Goal: Task Accomplishment & Management: Manage account settings

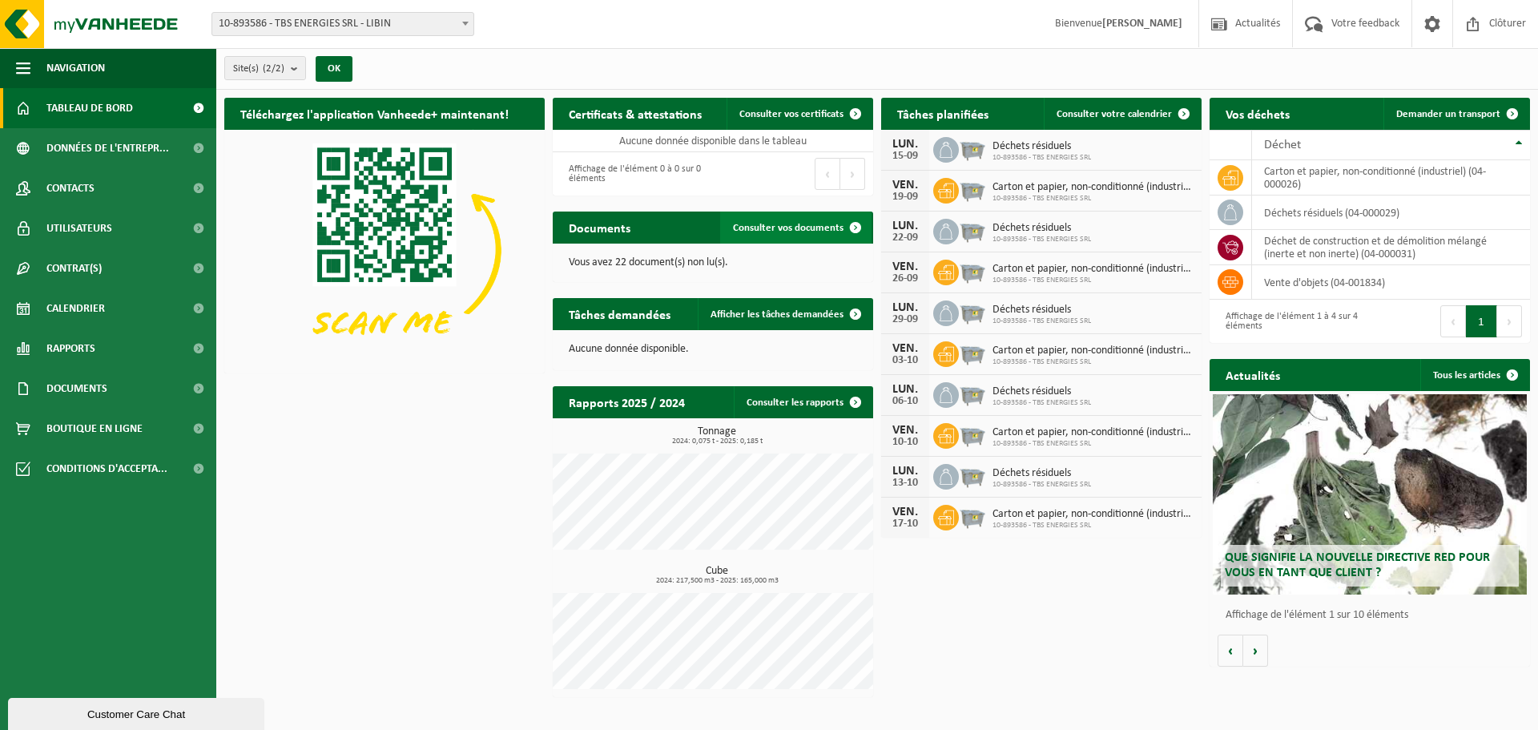
click at [855, 227] on span at bounding box center [855, 227] width 32 height 32
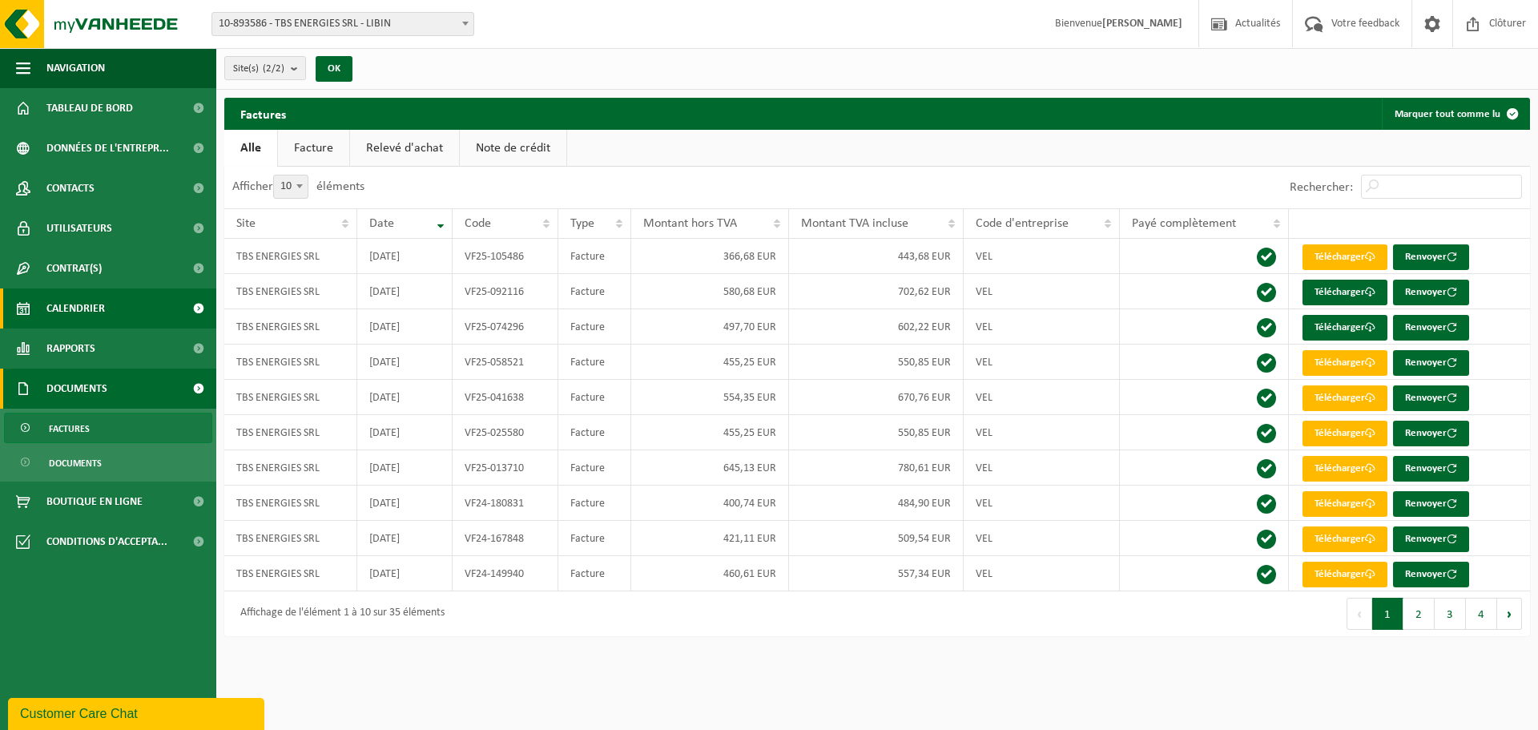
click at [81, 312] on span "Calendrier" at bounding box center [75, 308] width 58 height 40
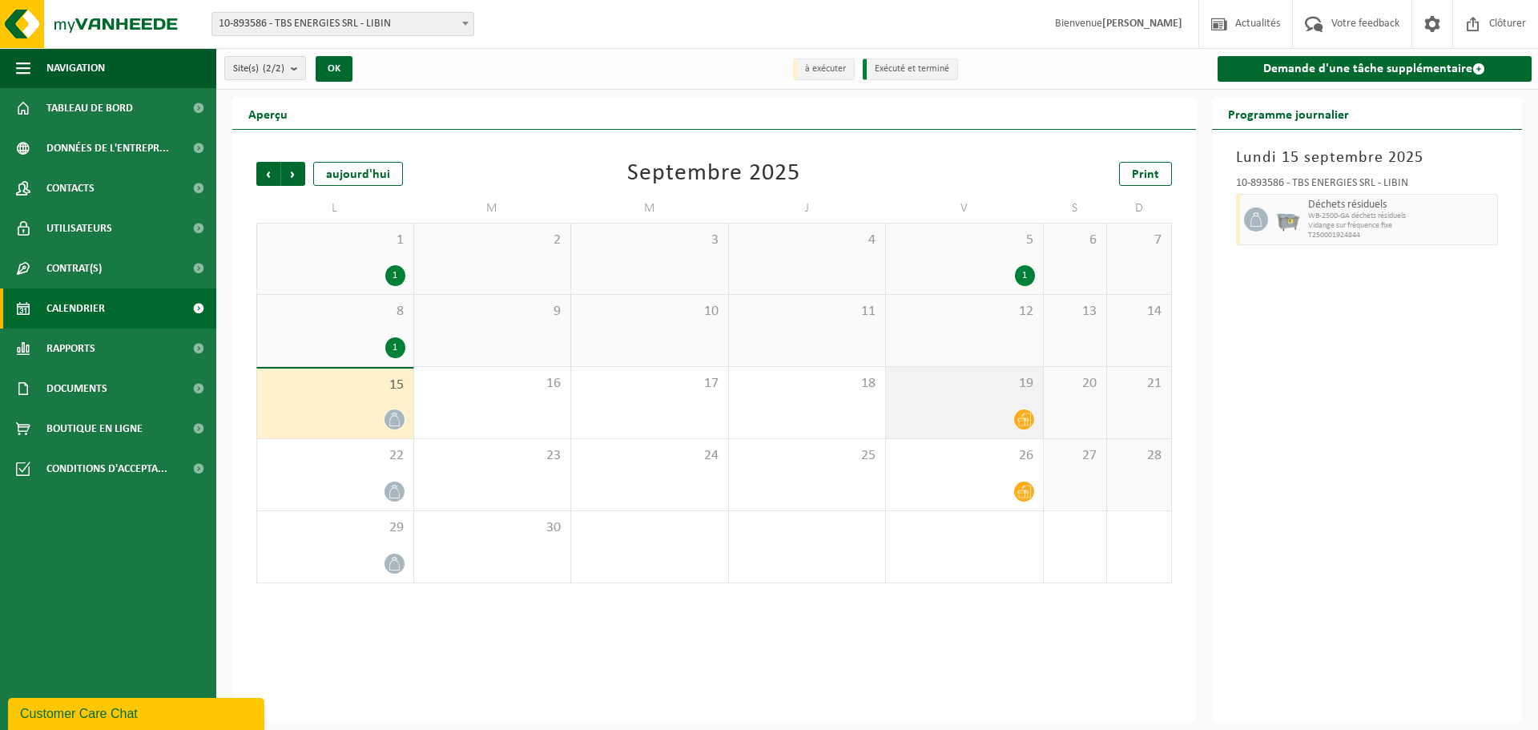
click at [1024, 420] on icon at bounding box center [1024, 419] width 14 height 13
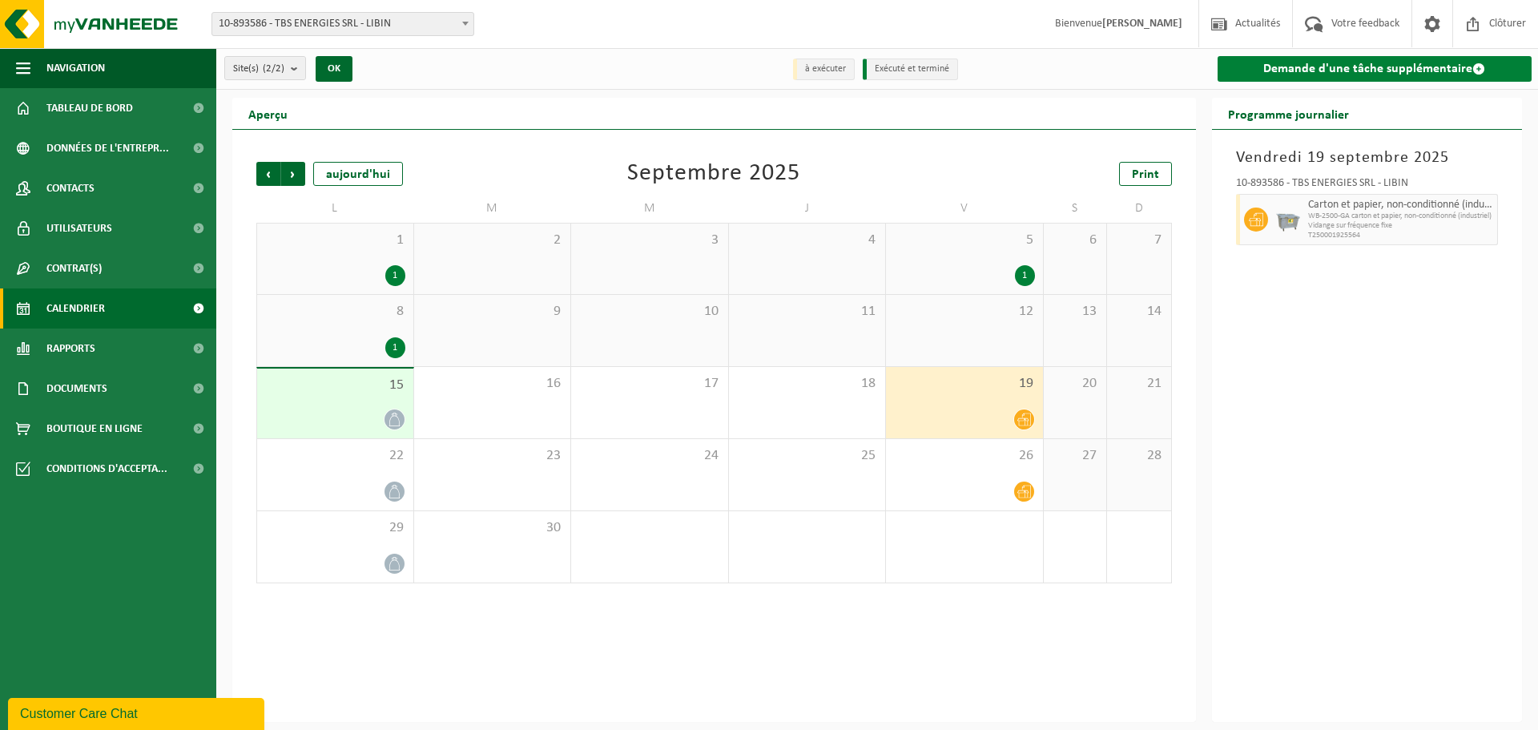
click at [1478, 69] on span at bounding box center [1478, 68] width 13 height 13
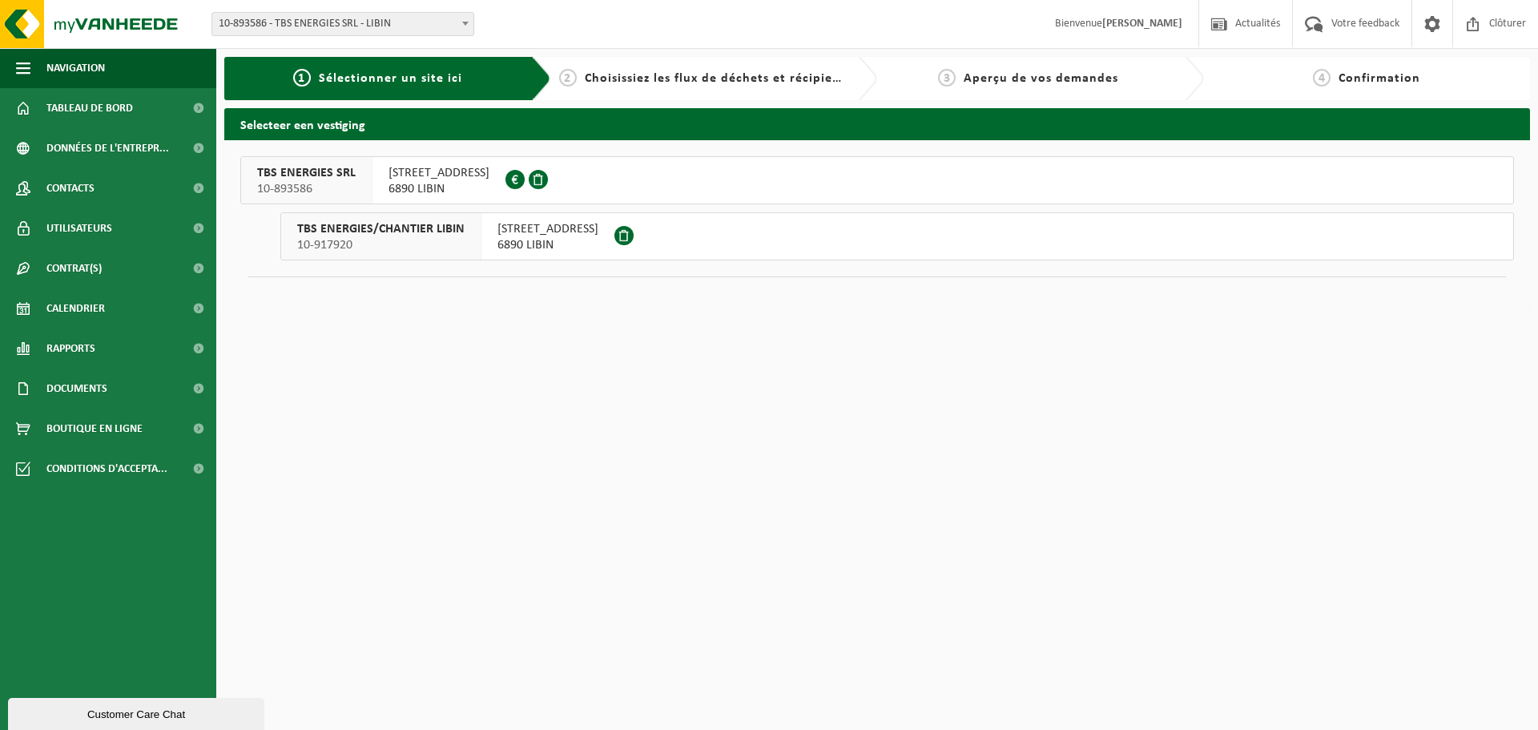
click at [414, 179] on span "RUE DE VILLANCE 109" at bounding box center [438, 173] width 101 height 16
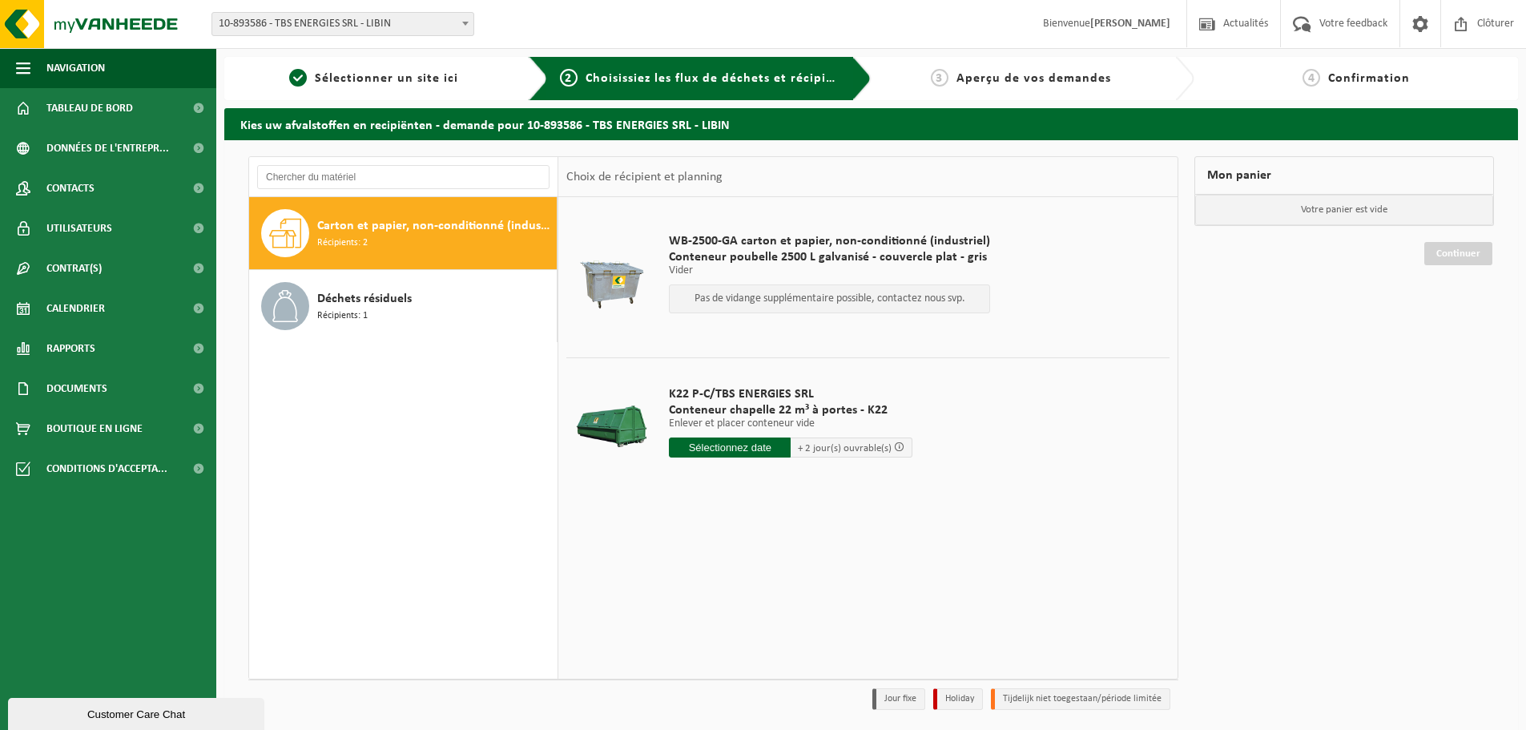
click at [424, 237] on div "Carton et papier, non-conditionné (industriel) Récipients: 2" at bounding box center [434, 233] width 235 height 48
click at [344, 306] on span "Déchets résiduels" at bounding box center [364, 298] width 95 height 19
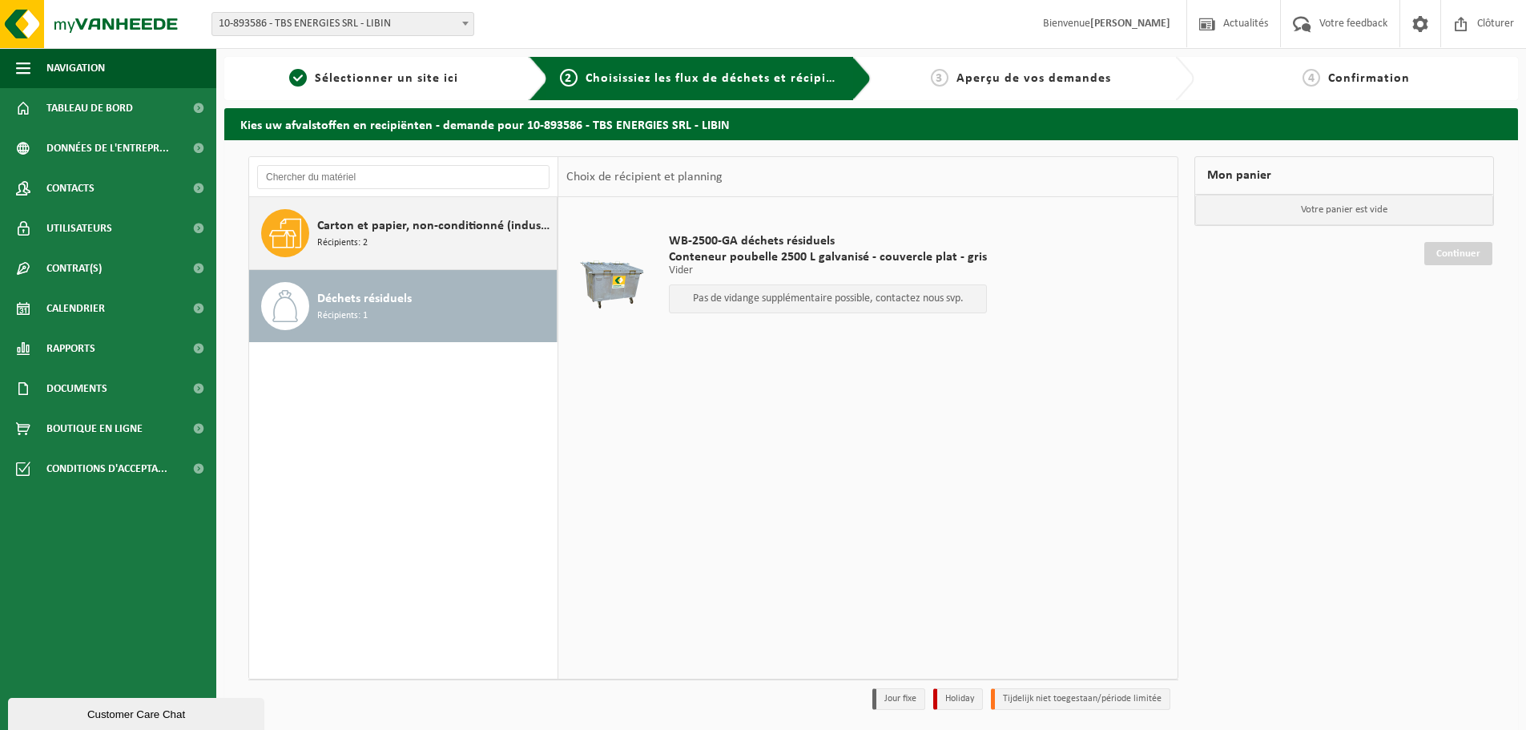
click at [358, 243] on span "Récipients: 2" at bounding box center [342, 242] width 50 height 15
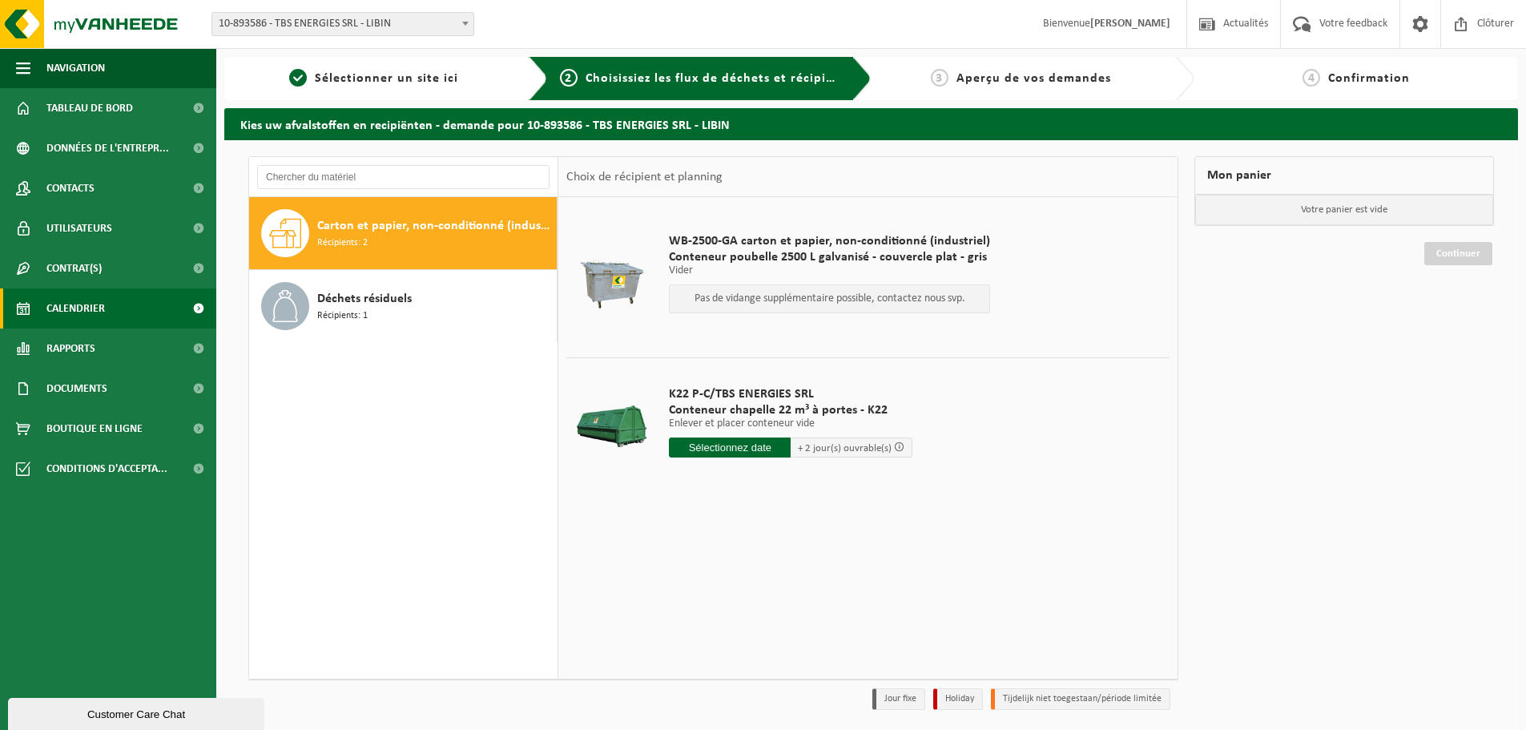
click at [87, 311] on span "Calendrier" at bounding box center [75, 308] width 58 height 40
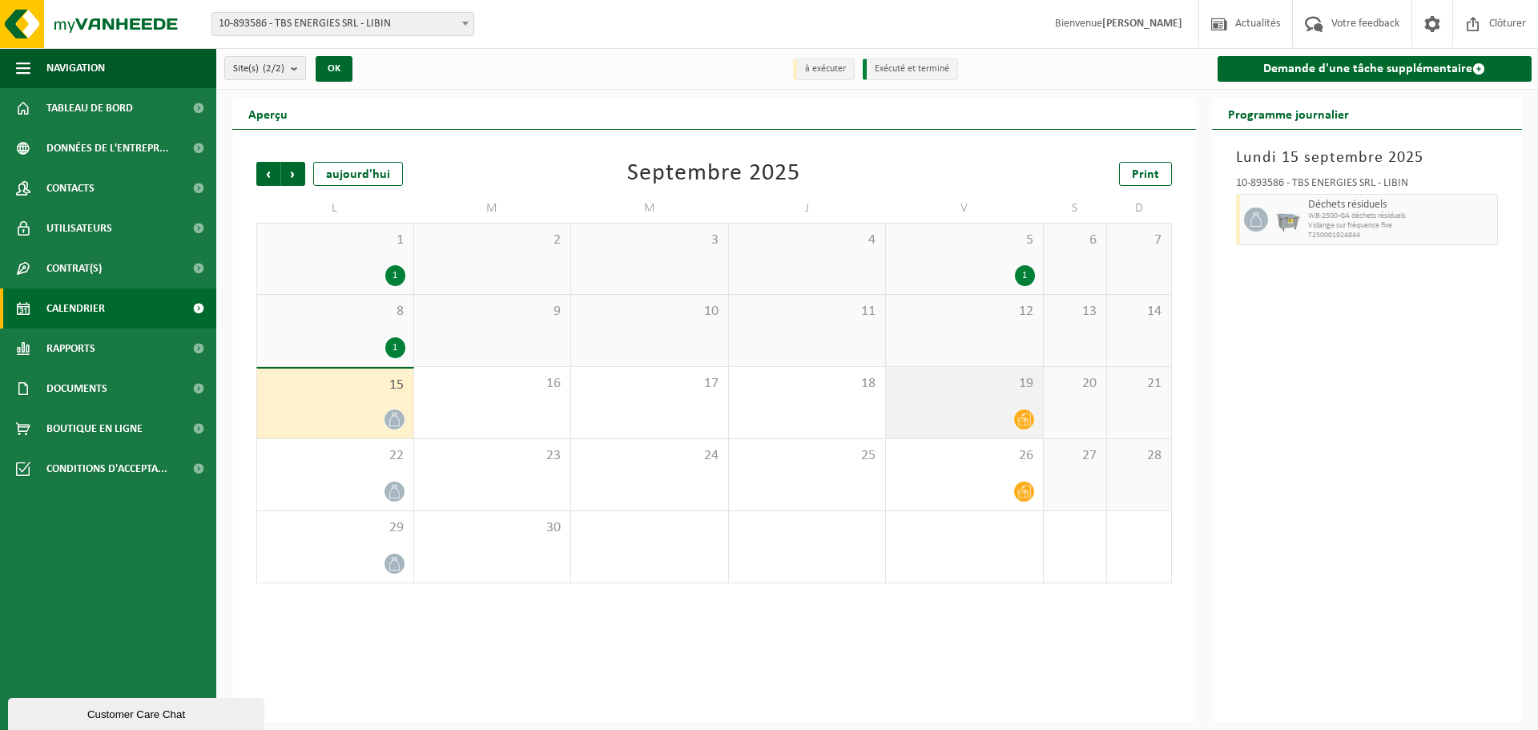
click at [1023, 419] on icon at bounding box center [1024, 419] width 14 height 14
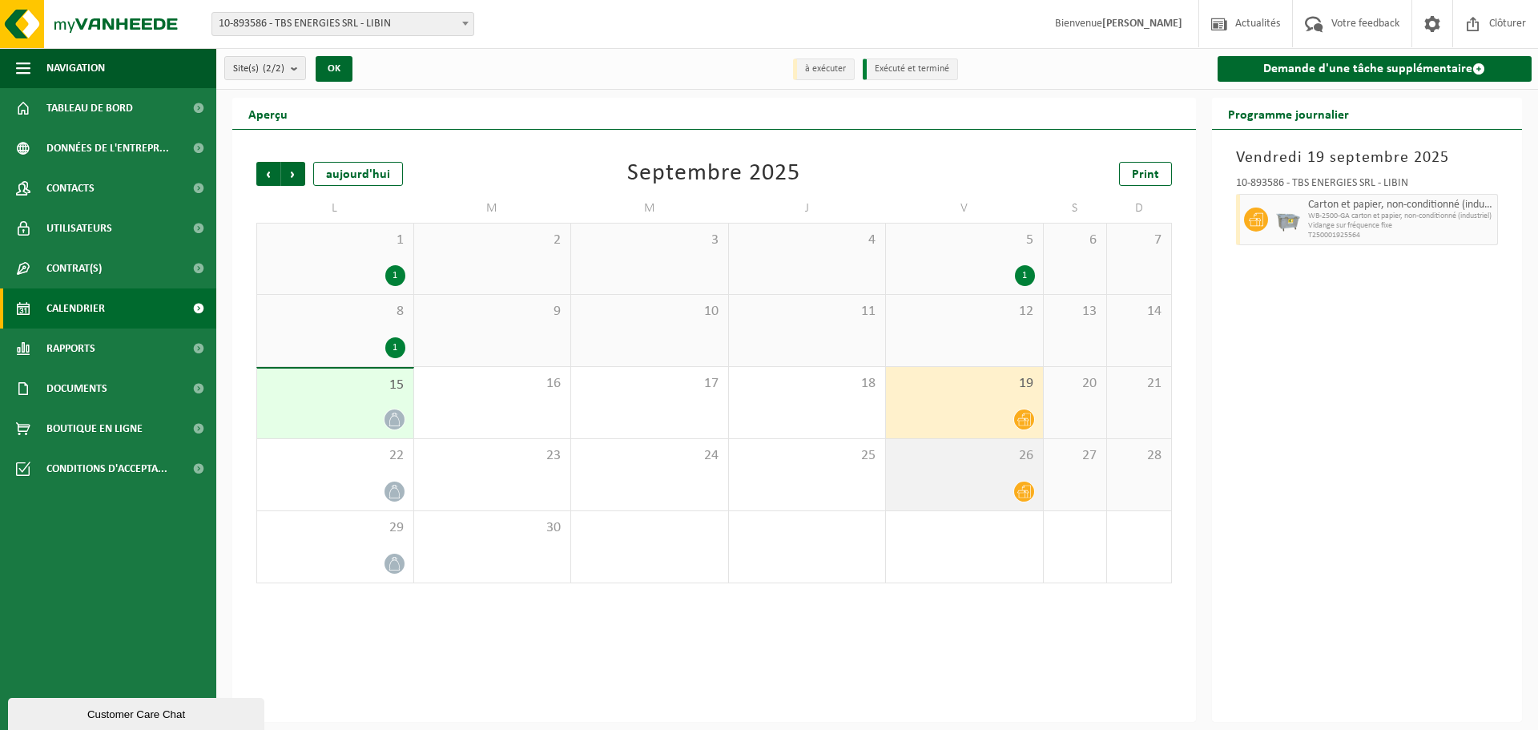
click at [1029, 489] on icon at bounding box center [1024, 492] width 14 height 14
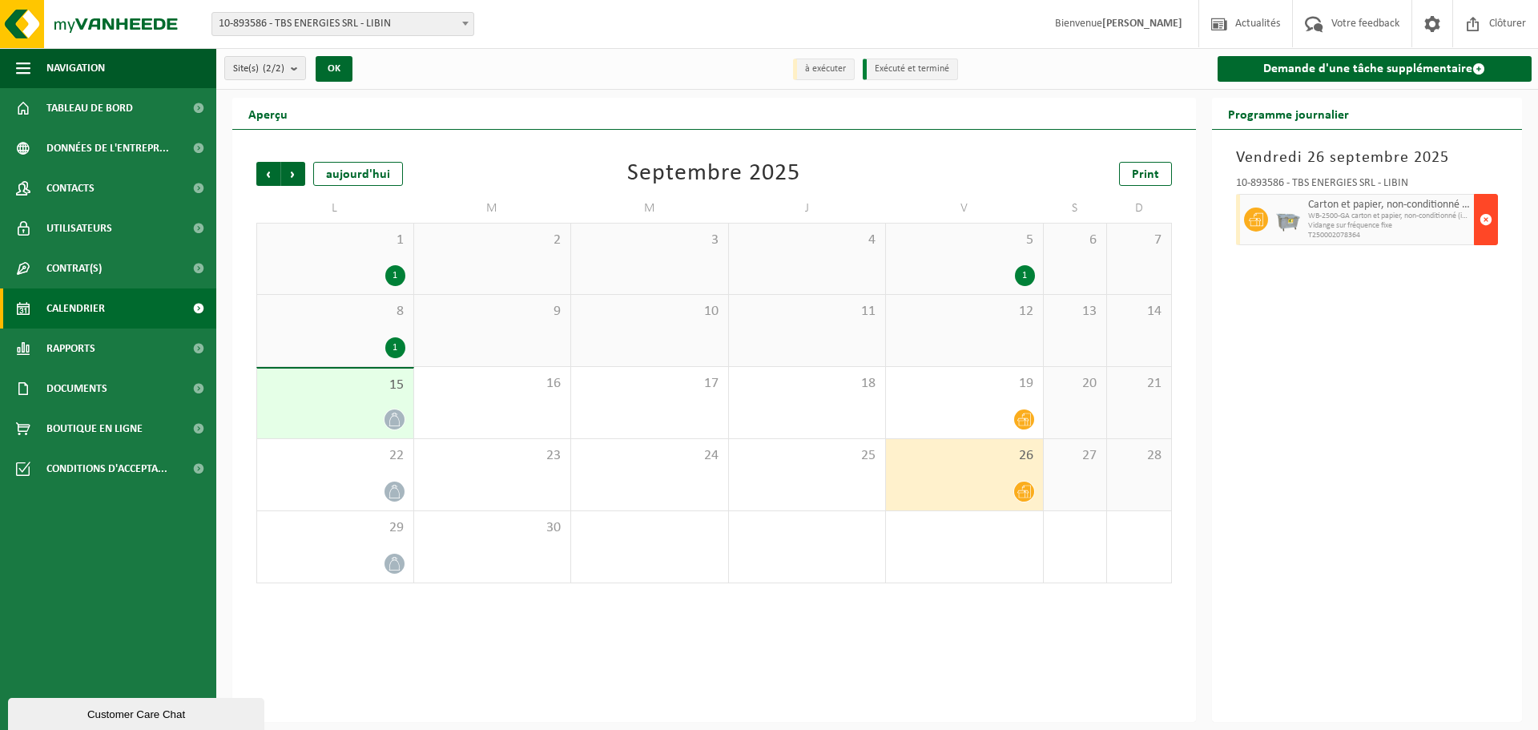
click at [1484, 219] on span "button" at bounding box center [1485, 219] width 13 height 32
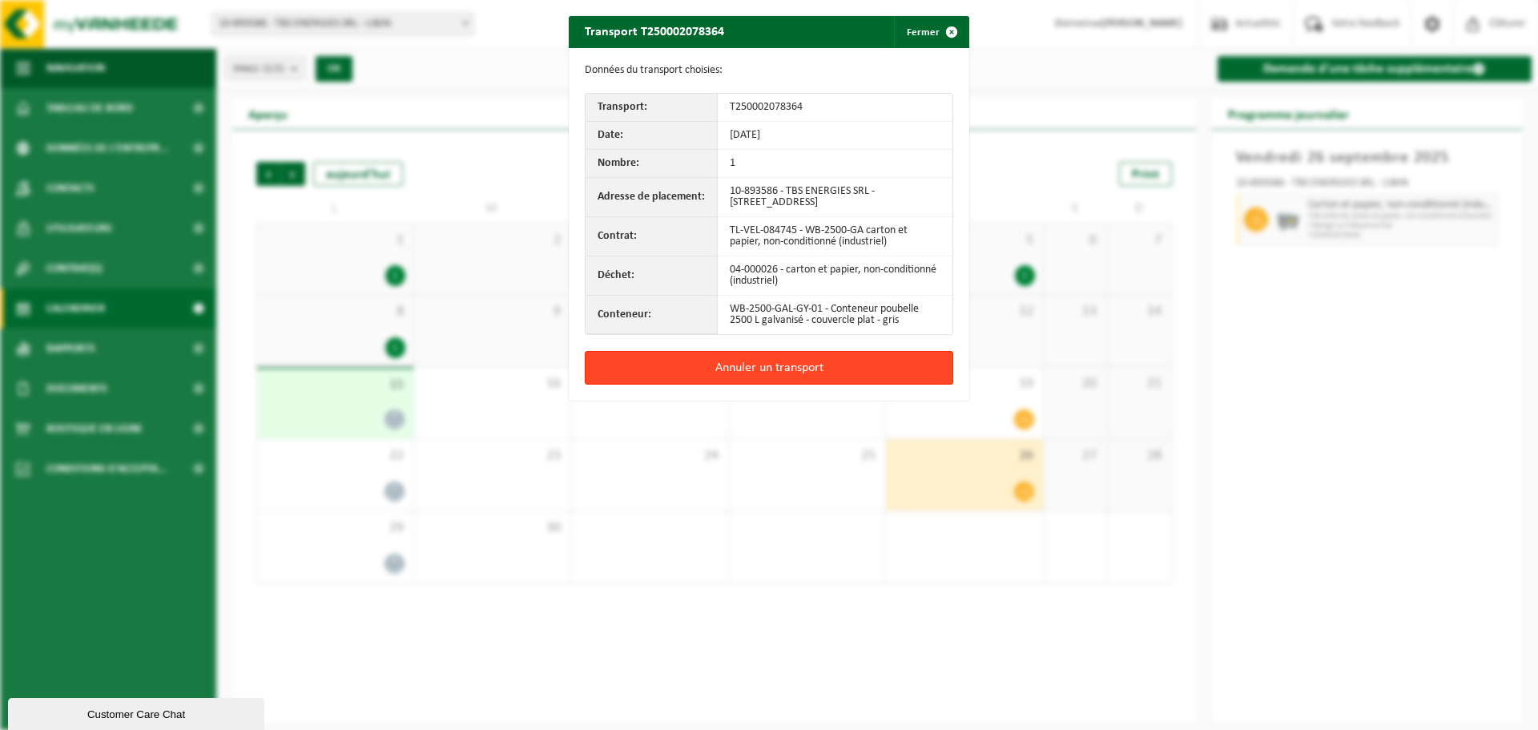
click at [764, 370] on button "Annuler un transport" at bounding box center [769, 368] width 368 height 34
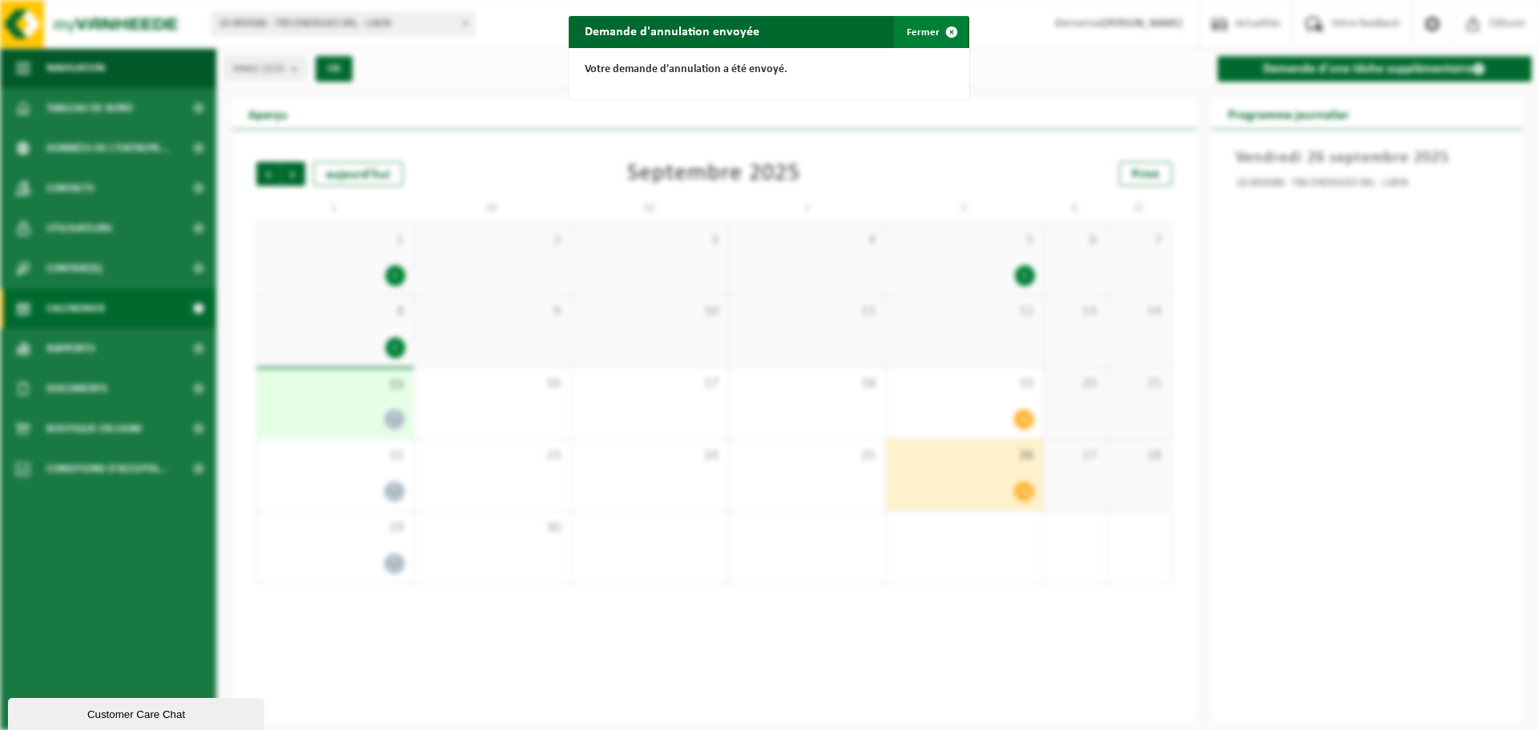
click at [944, 30] on span "button" at bounding box center [952, 32] width 32 height 32
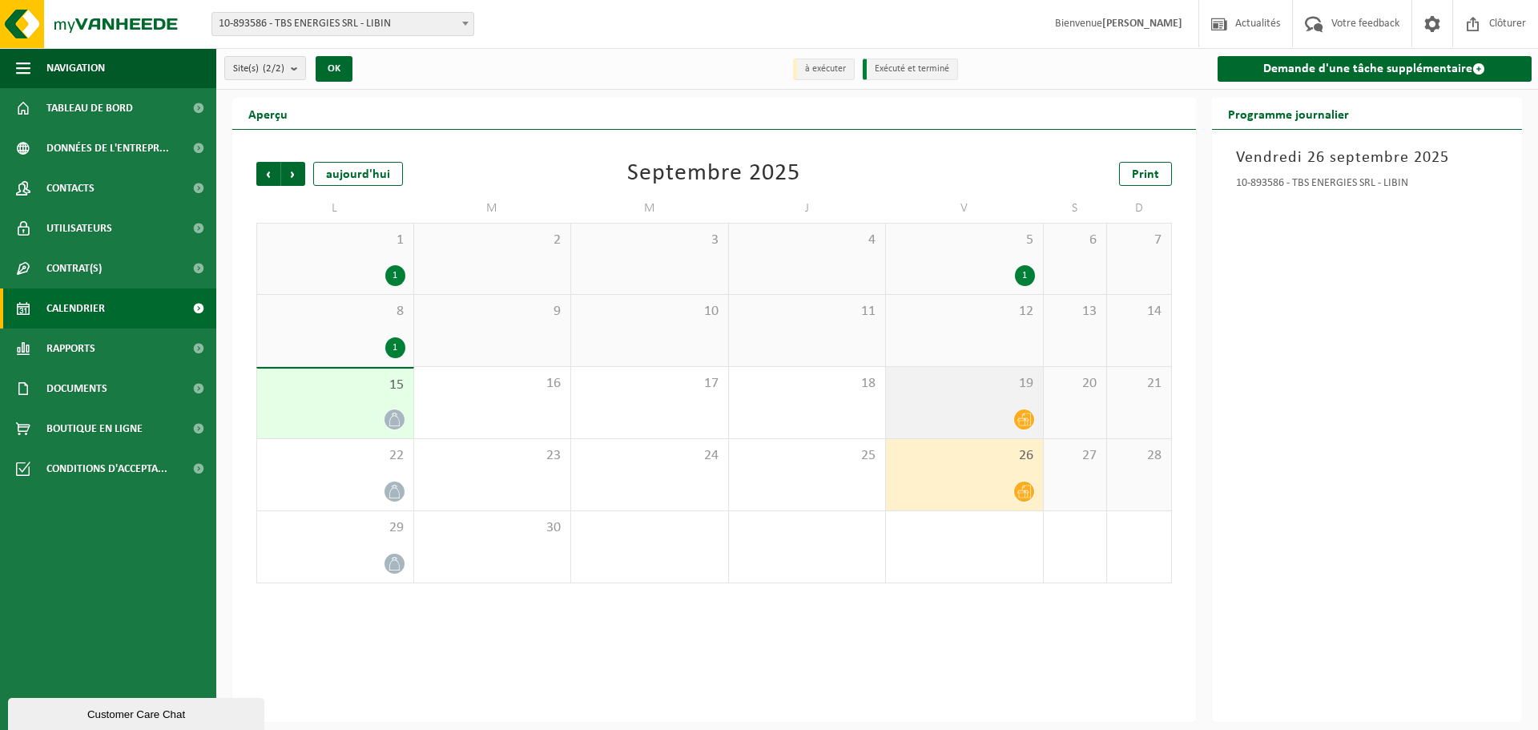
click at [1025, 418] on icon at bounding box center [1024, 419] width 14 height 14
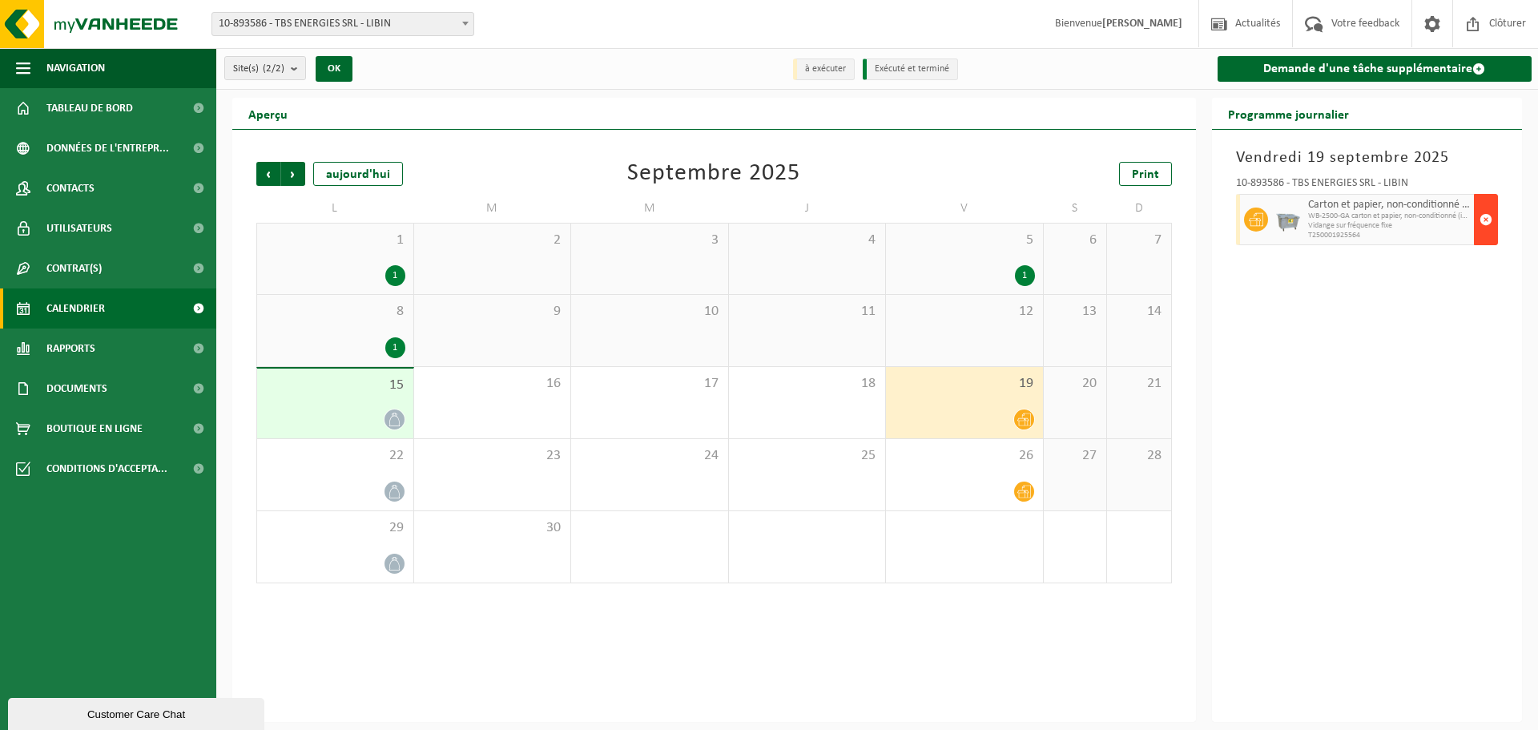
click at [1484, 216] on span "button" at bounding box center [1485, 219] width 13 height 32
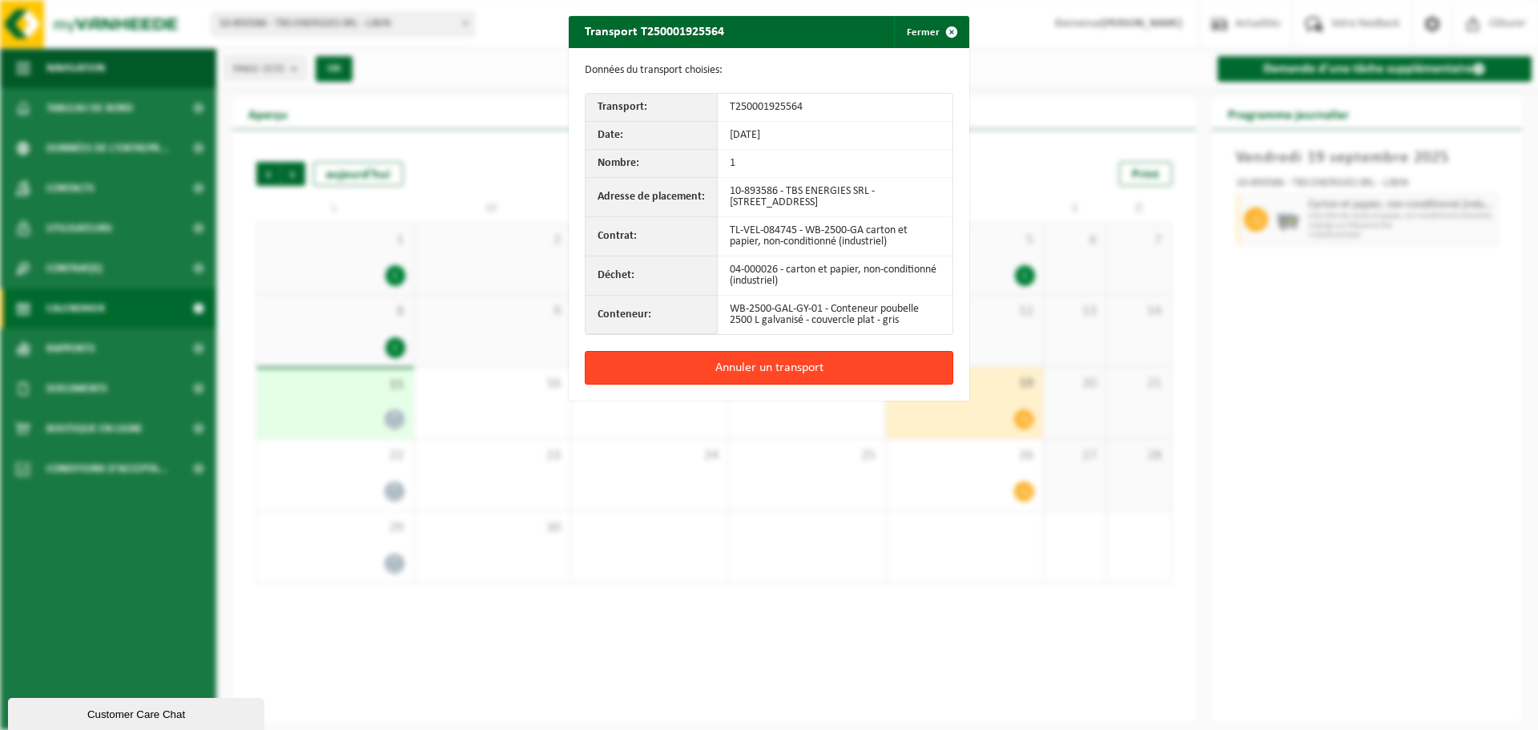
click at [771, 368] on button "Annuler un transport" at bounding box center [769, 368] width 368 height 34
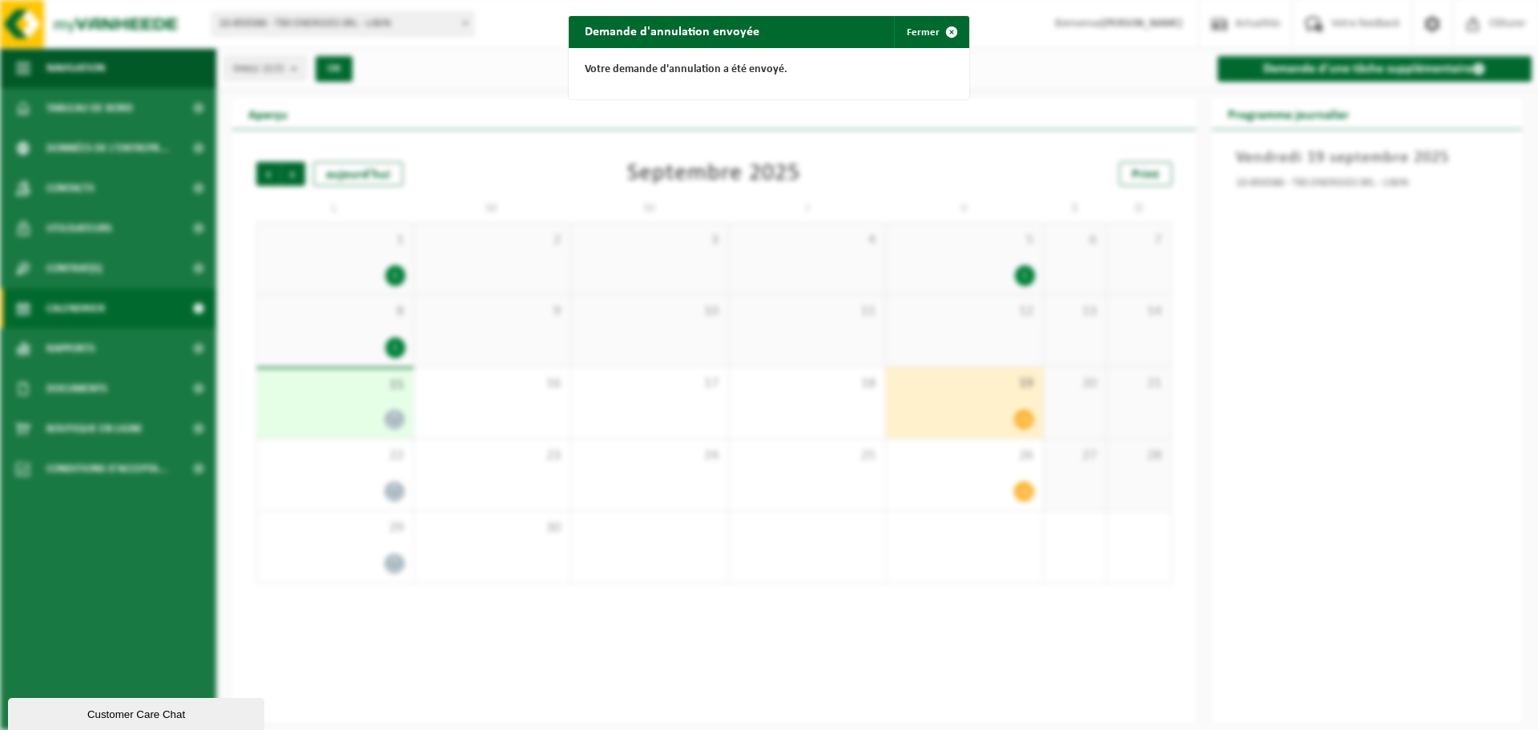
click at [111, 715] on div "Customer Care Chat" at bounding box center [136, 714] width 232 height 12
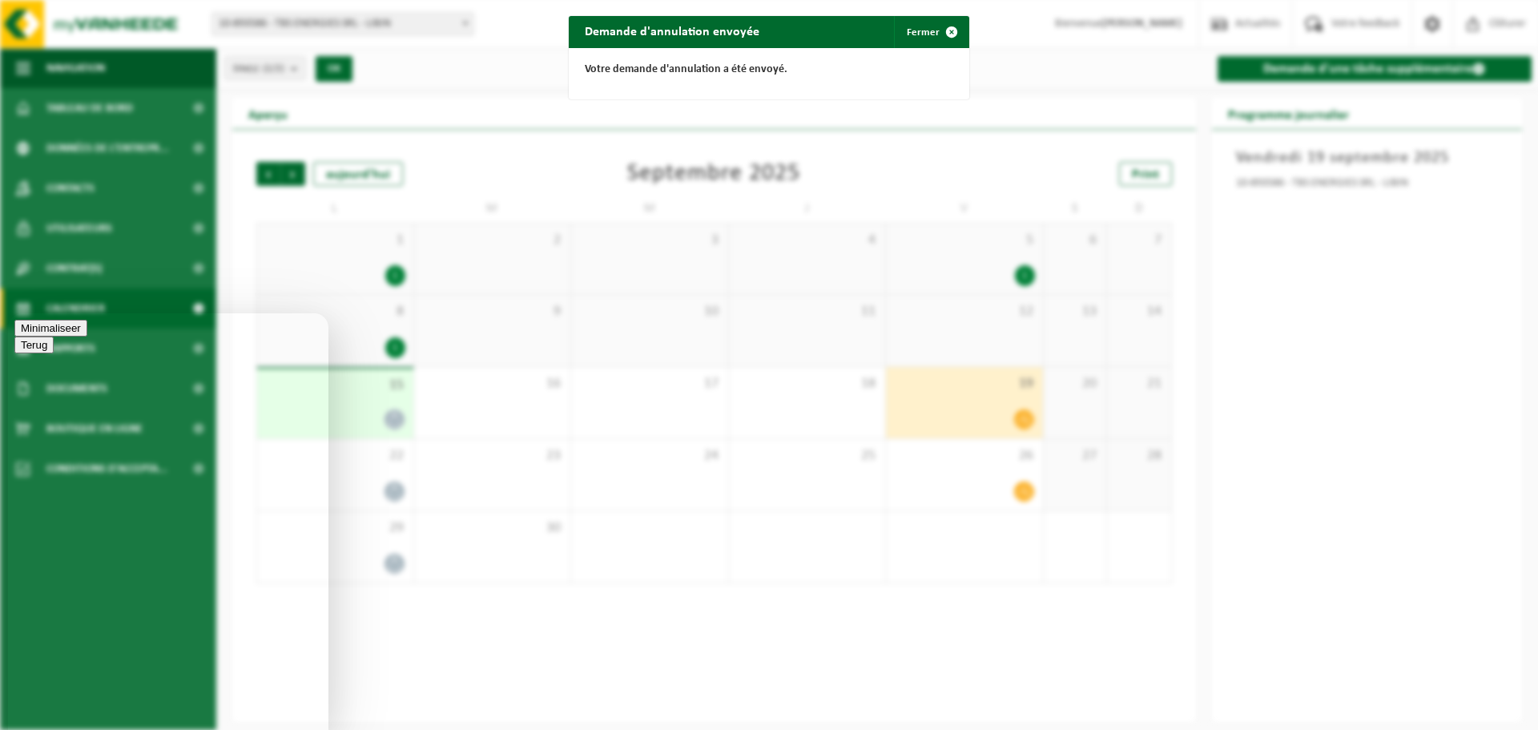
click at [54, 336] on button "Menu" at bounding box center [33, 344] width 39 height 17
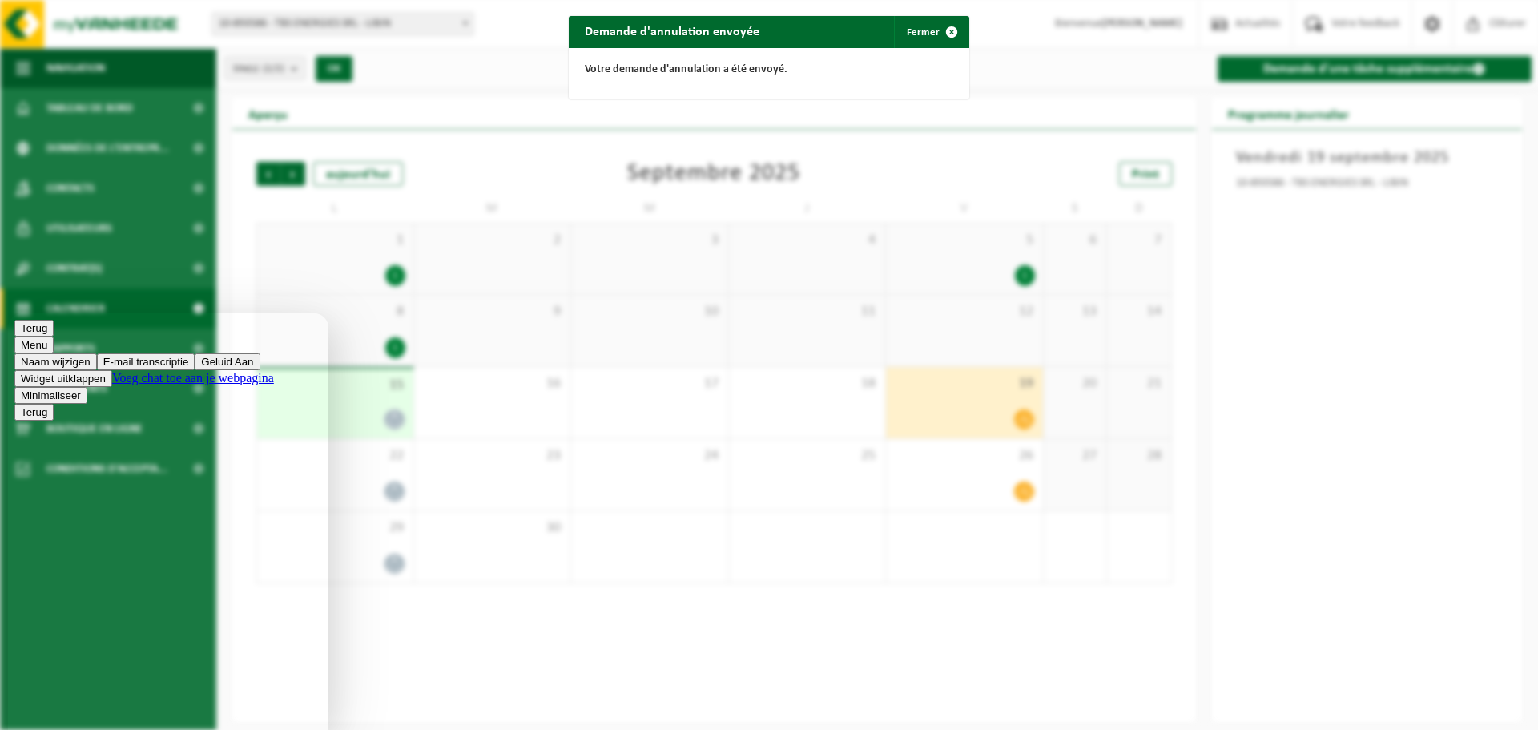
click at [170, 370] on button "E-mail transcriptie" at bounding box center [146, 361] width 99 height 17
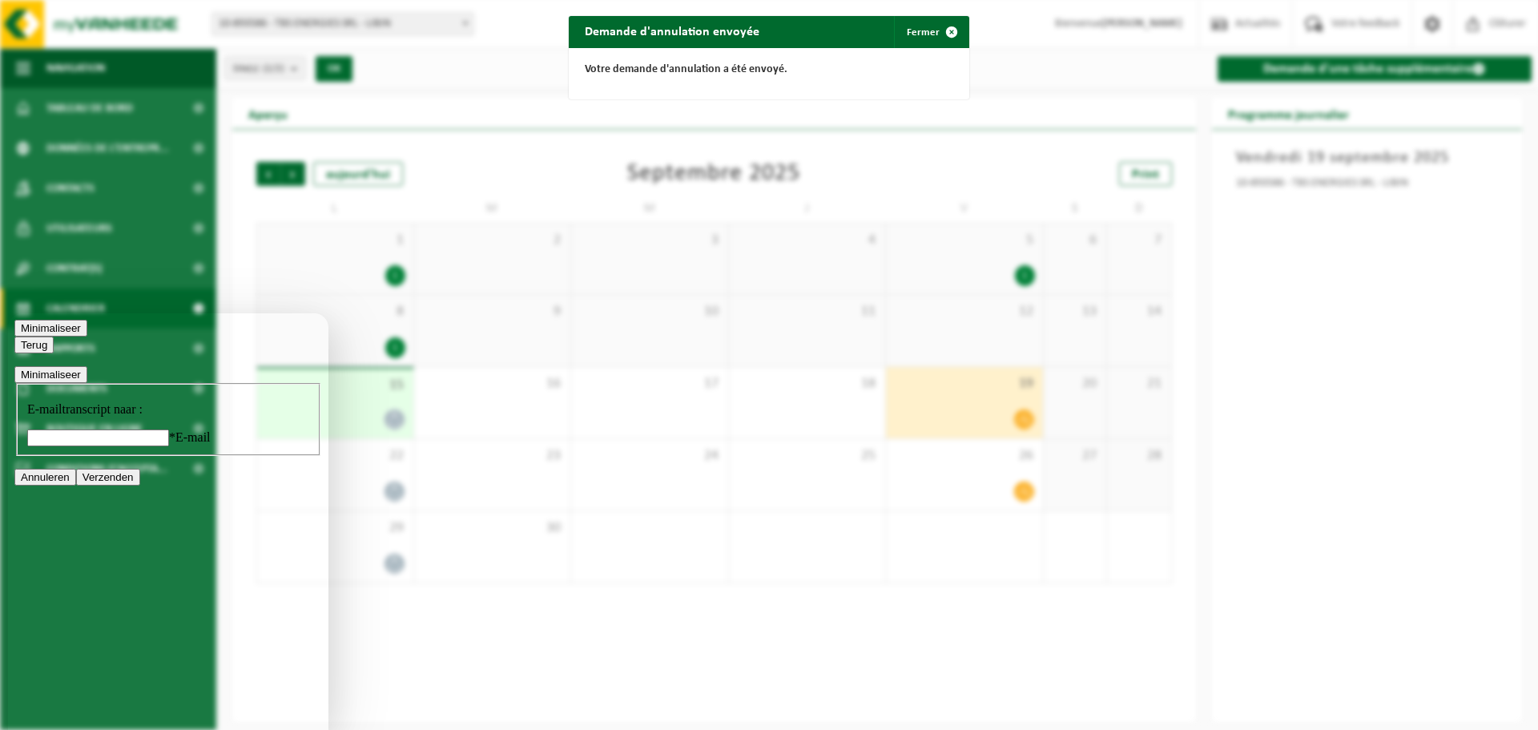
click at [126, 446] on input "* E-mail" at bounding box center [98, 437] width 142 height 17
click at [21, 339] on icon "button" at bounding box center [21, 345] width 0 height 12
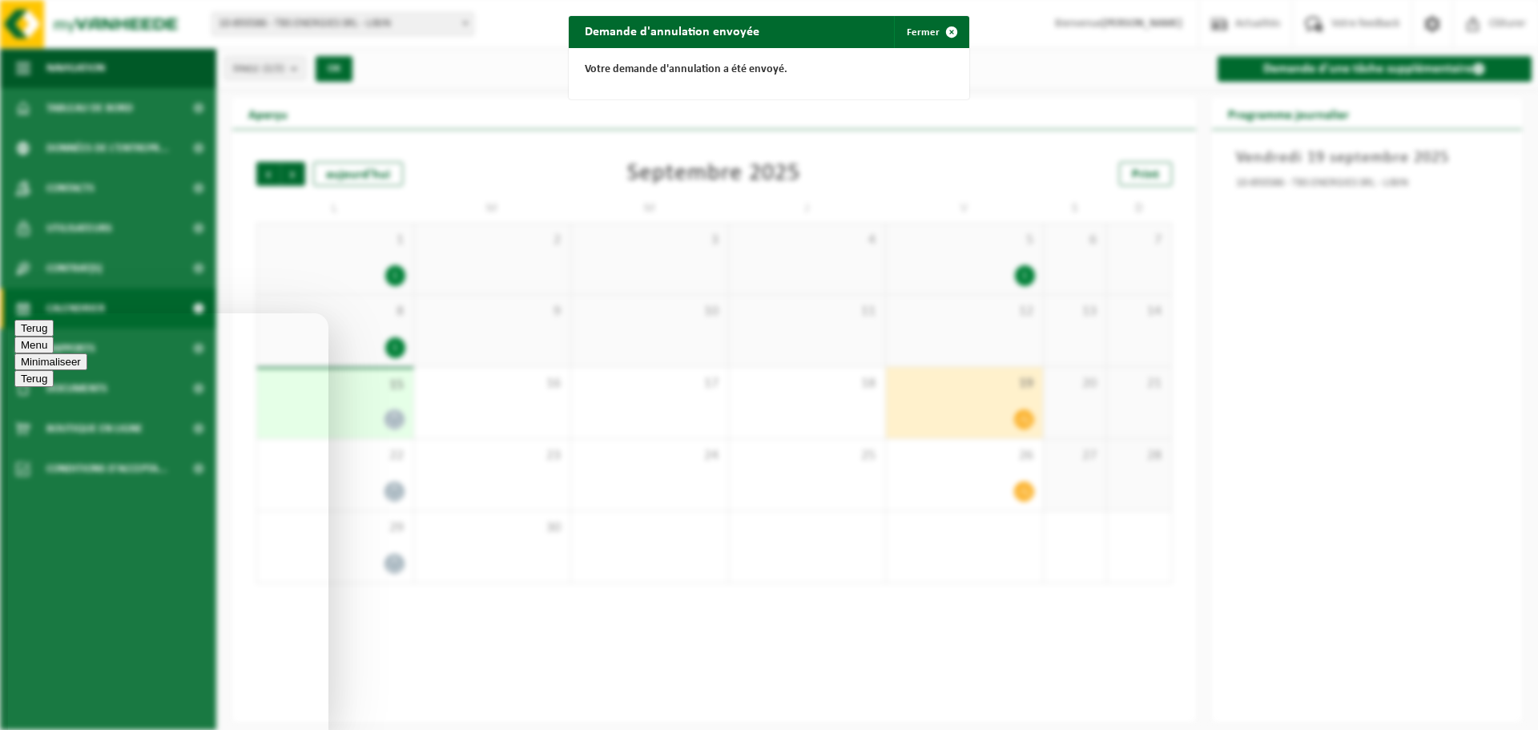
click at [87, 353] on button "Minimaliseer" at bounding box center [50, 361] width 73 height 17
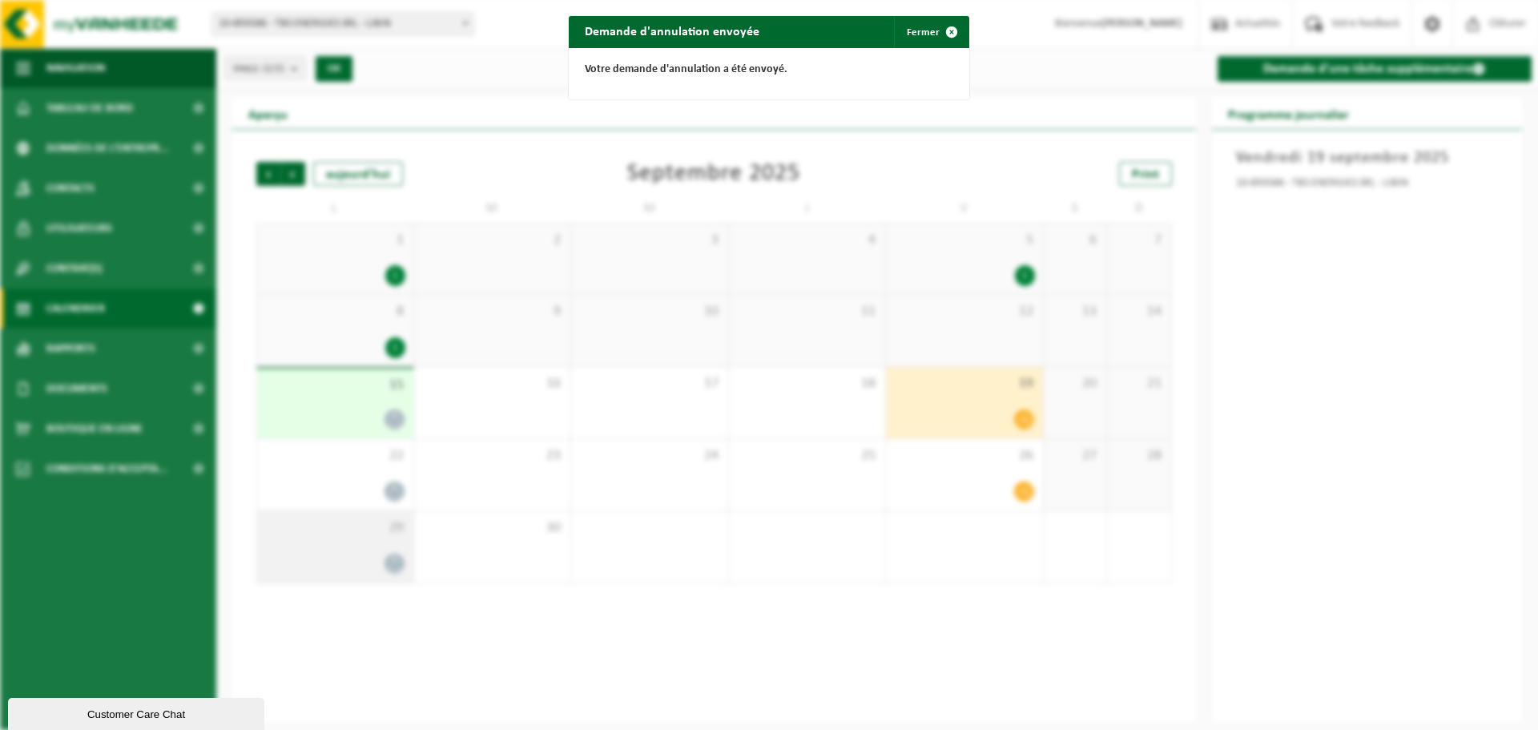
drag, startPoint x: 435, startPoint y: 632, endPoint x: 376, endPoint y: 577, distance: 81.0
click at [434, 632] on div "Demande d'annulation envoyée Fermer Votre demande d'annulation a été envoyé." at bounding box center [769, 365] width 1538 height 730
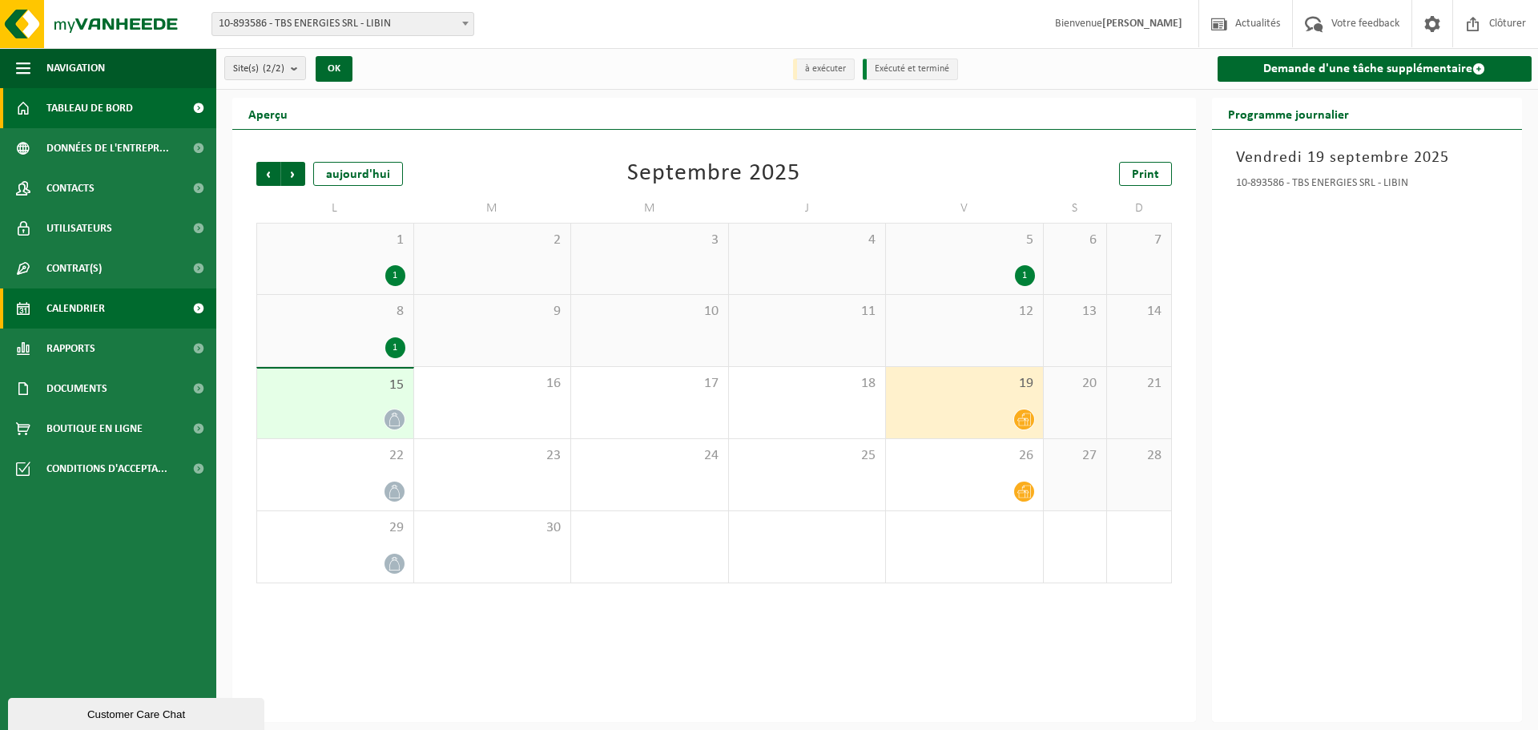
click at [86, 108] on span "Tableau de bord" at bounding box center [89, 108] width 87 height 40
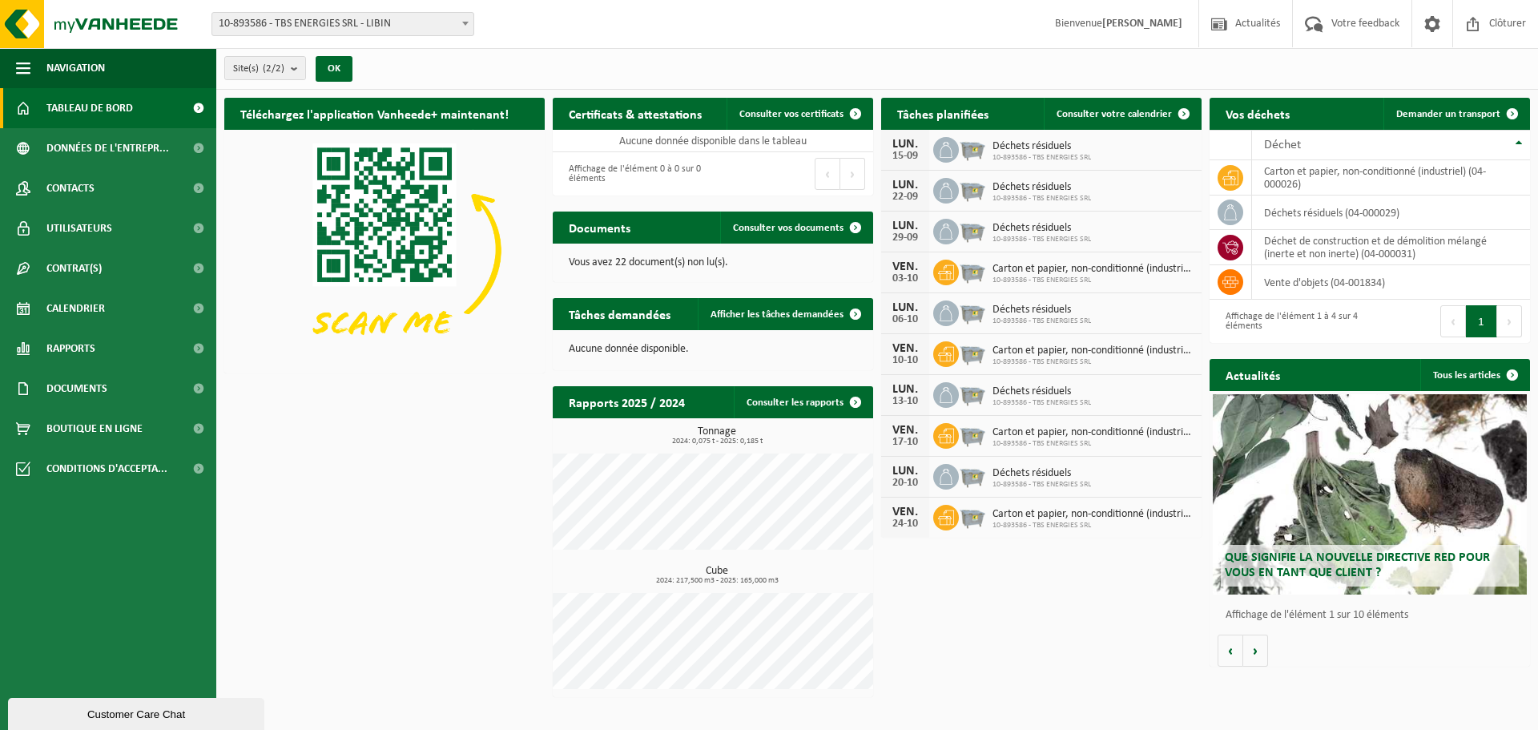
click at [78, 718] on div "Customer Care Chat" at bounding box center [136, 714] width 232 height 12
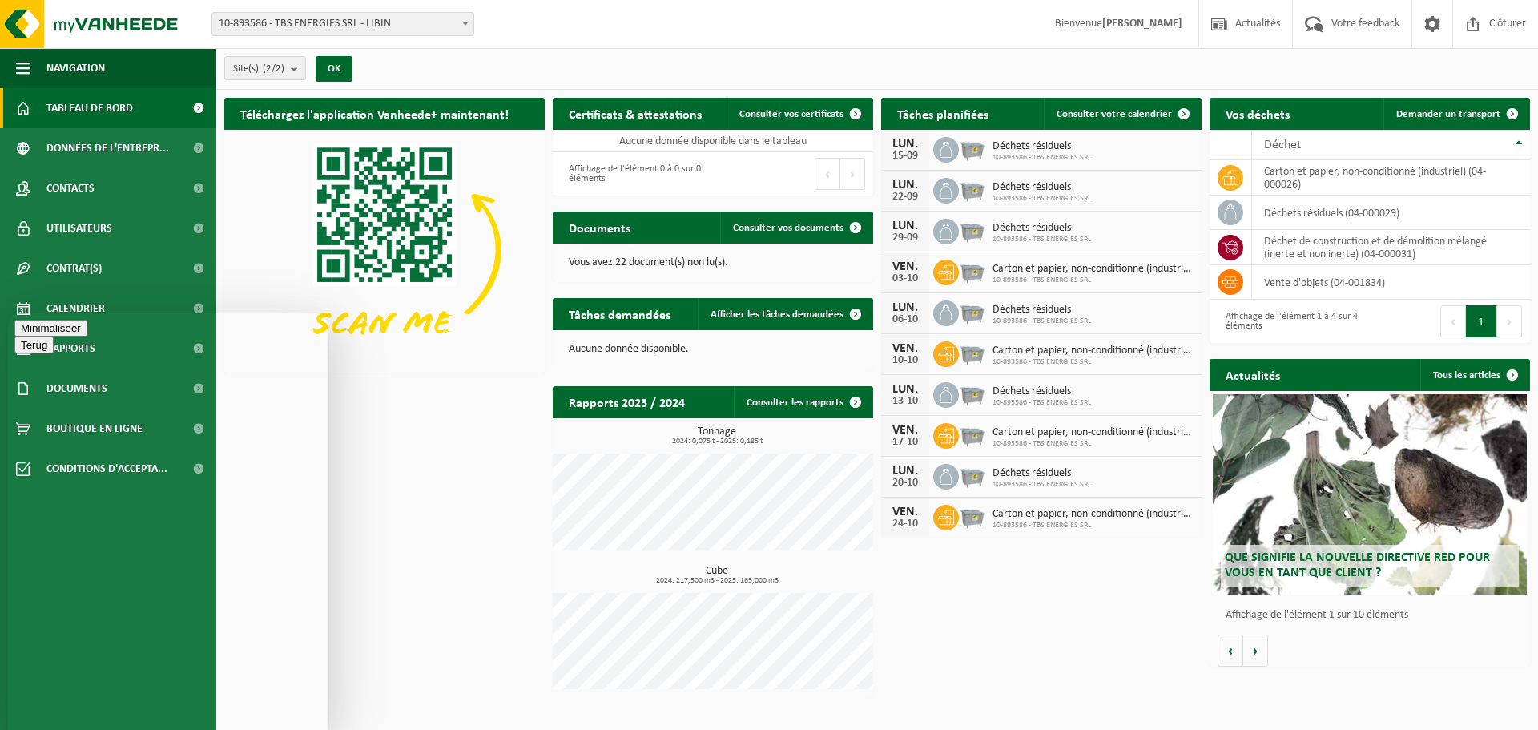
click at [87, 353] on button "Minimaliseer" at bounding box center [50, 361] width 73 height 17
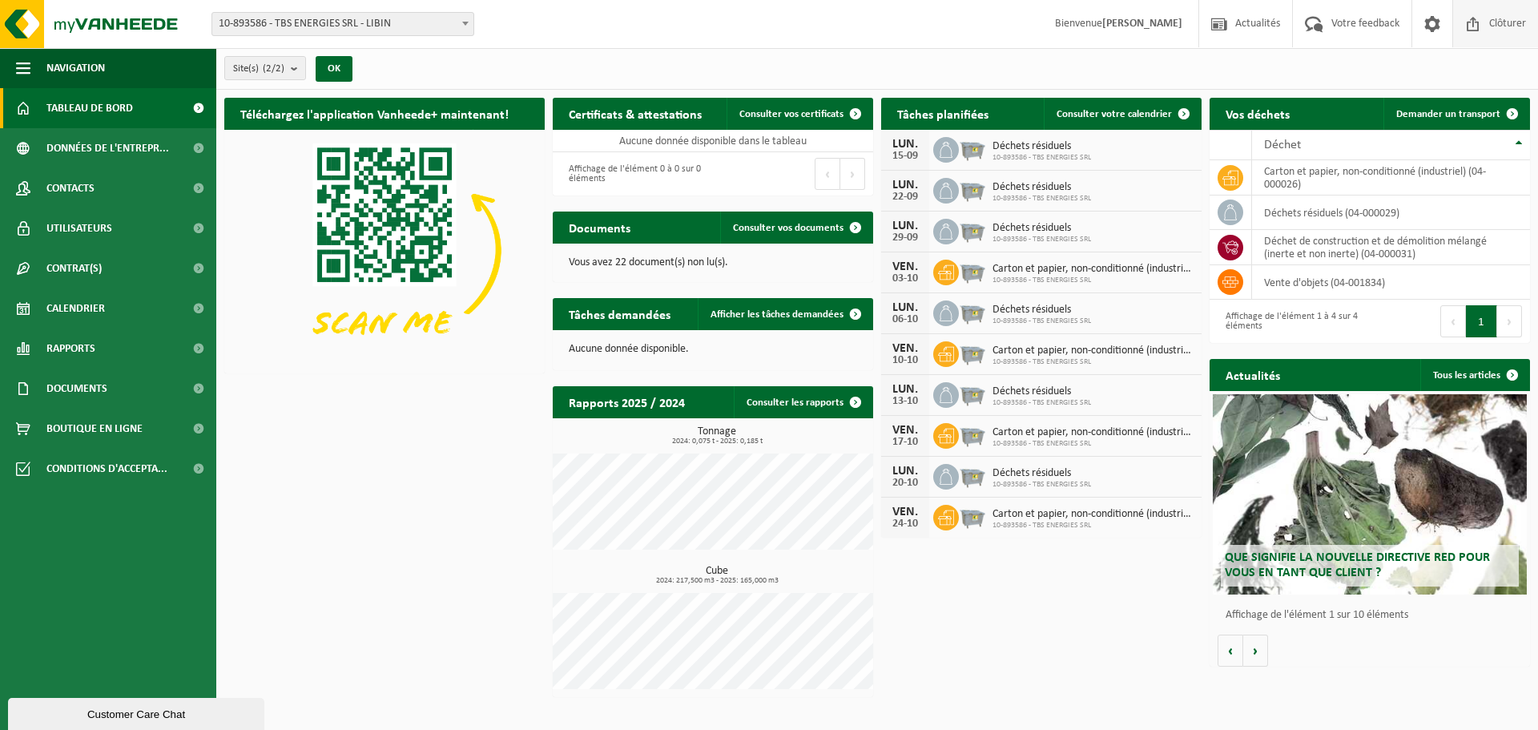
click at [1467, 26] on span at bounding box center [1473, 23] width 24 height 47
